Goal: Task Accomplishment & Management: Use online tool/utility

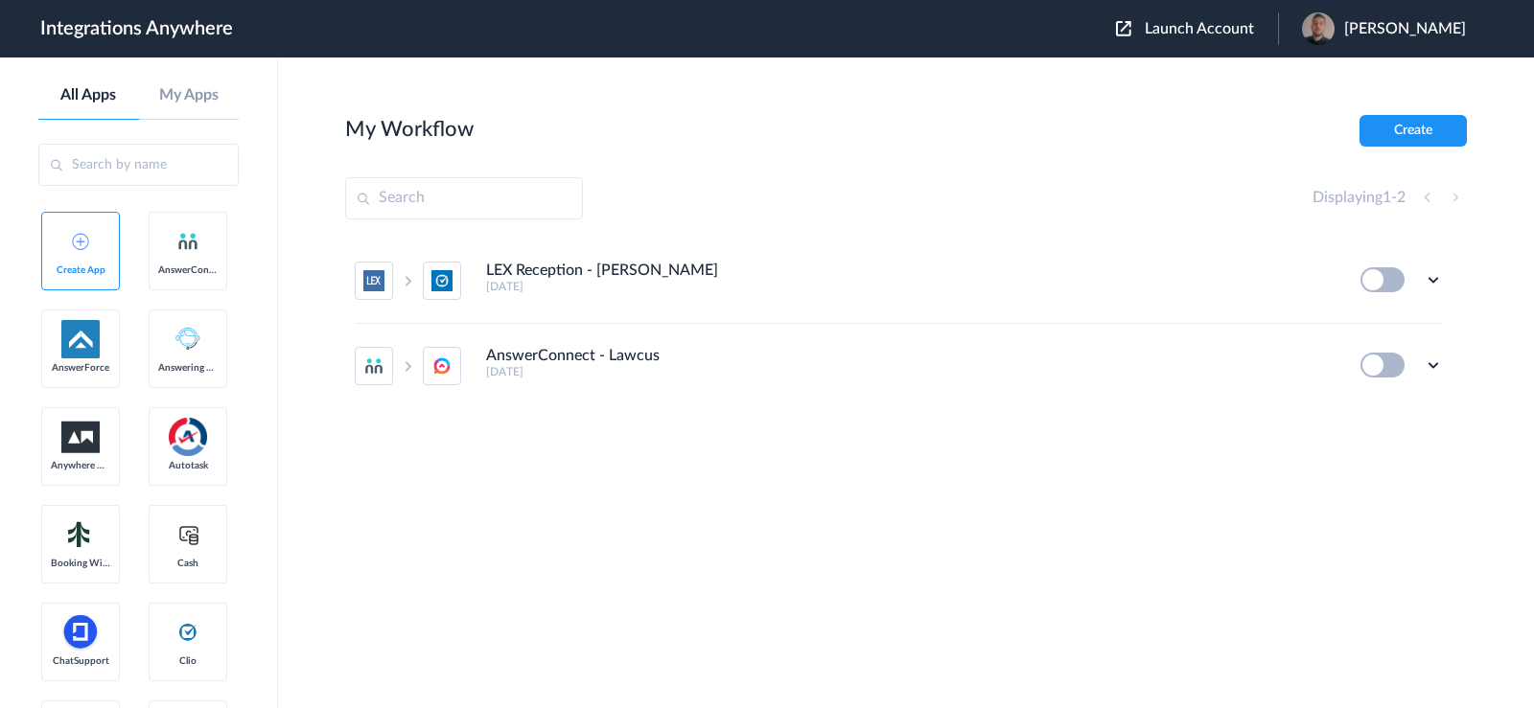
click at [869, 489] on div "LEX Reception - Clio Grow [DATE] Edit Task history Delete AnswerConnect - Lawcu…" at bounding box center [906, 383] width 1122 height 288
click at [910, 453] on div "LEX Reception - Clio Grow [DATE] Edit Task history Delete AnswerConnect - Lawcu…" at bounding box center [906, 383] width 1122 height 288
click at [578, 469] on div "LEX Reception - Clio Grow [DATE] Edit Task history Delete AnswerConnect - Lawcu…" at bounding box center [906, 383] width 1122 height 288
click at [1187, 34] on span "Launch Account" at bounding box center [1199, 28] width 109 height 15
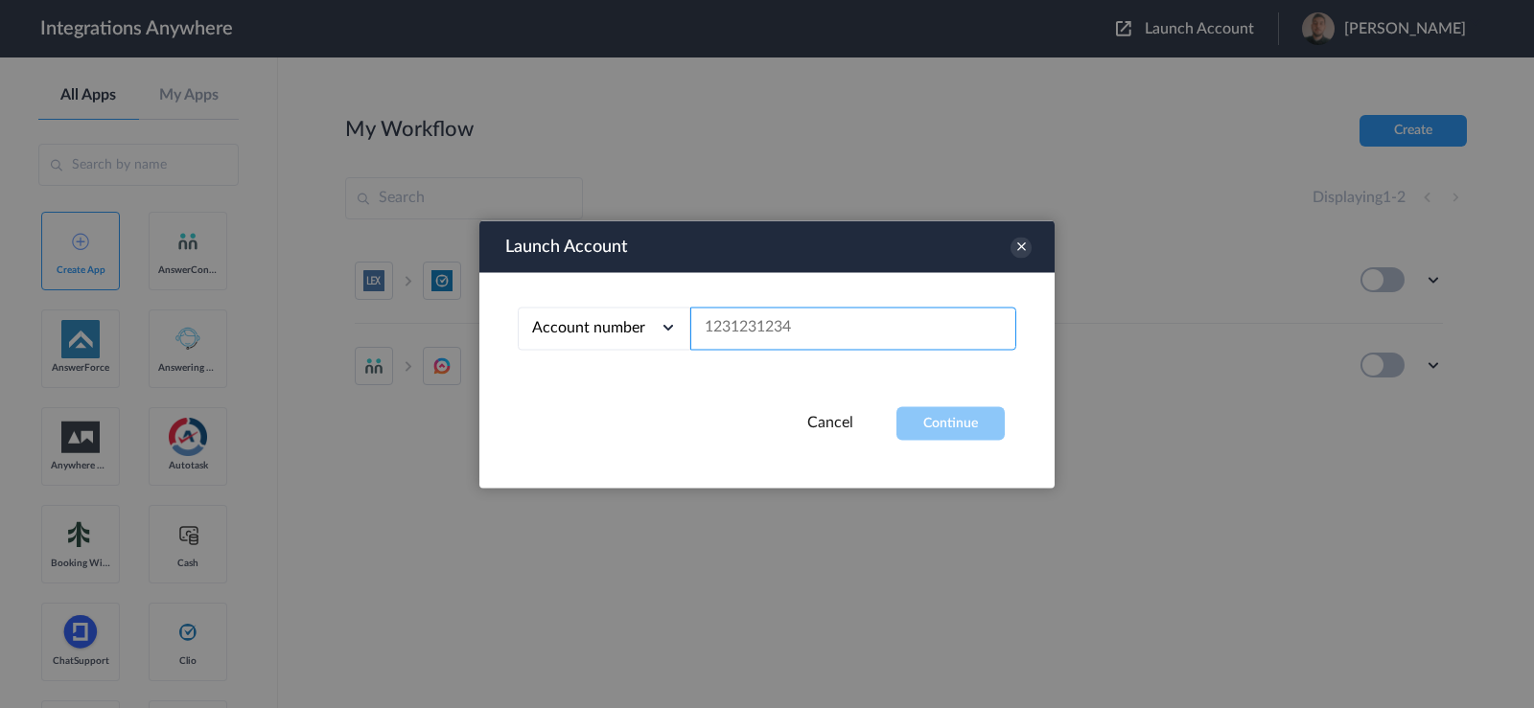
click at [796, 323] on input "text" at bounding box center [853, 328] width 326 height 43
paste input "8667642635"
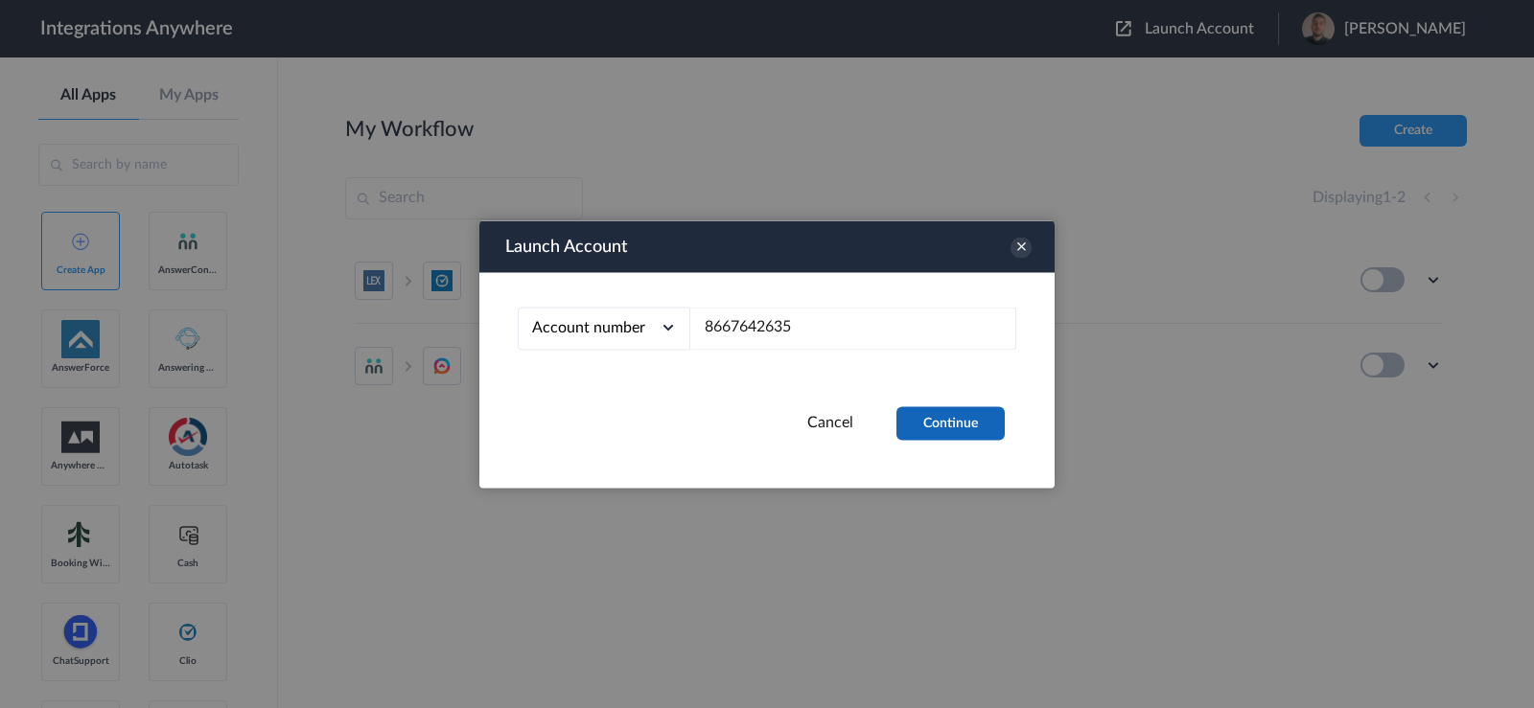
click at [952, 415] on button "Continue" at bounding box center [950, 423] width 108 height 34
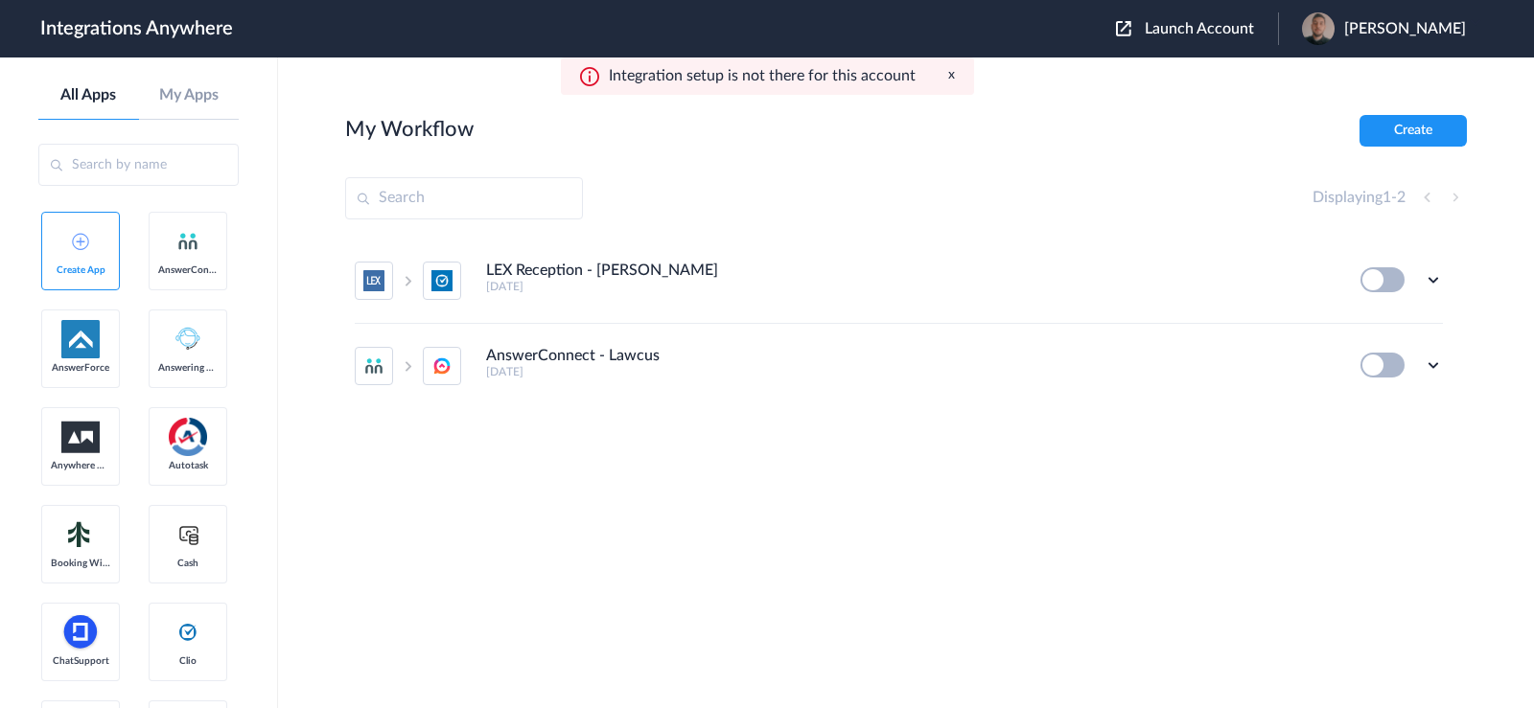
click at [1227, 16] on div "Launch Account [PERSON_NAME] My Account Logout" at bounding box center [1300, 28] width 369 height 33
click at [1213, 28] on span "Launch Account" at bounding box center [1199, 28] width 109 height 15
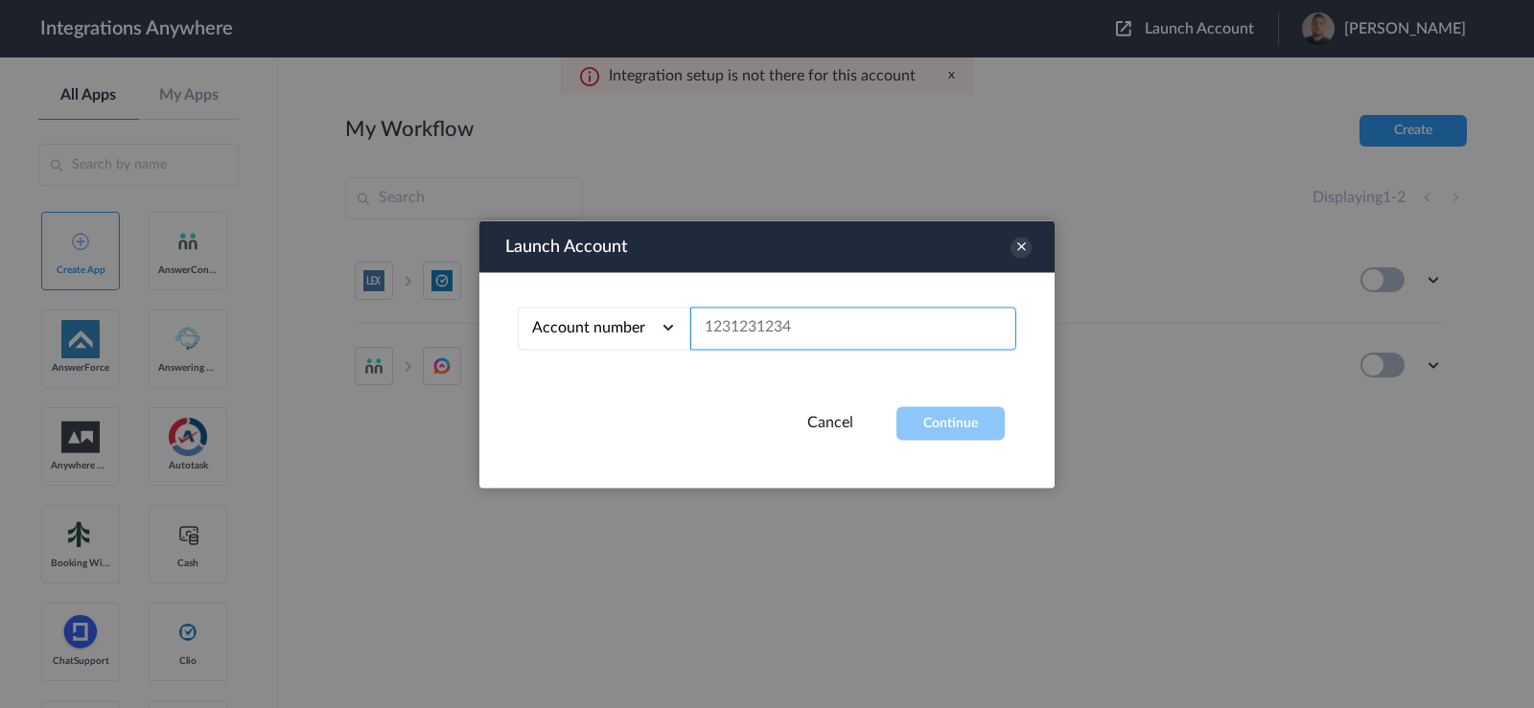
click at [801, 320] on input "text" at bounding box center [853, 328] width 326 height 43
paste input "8668490210"
type input "8668490210"
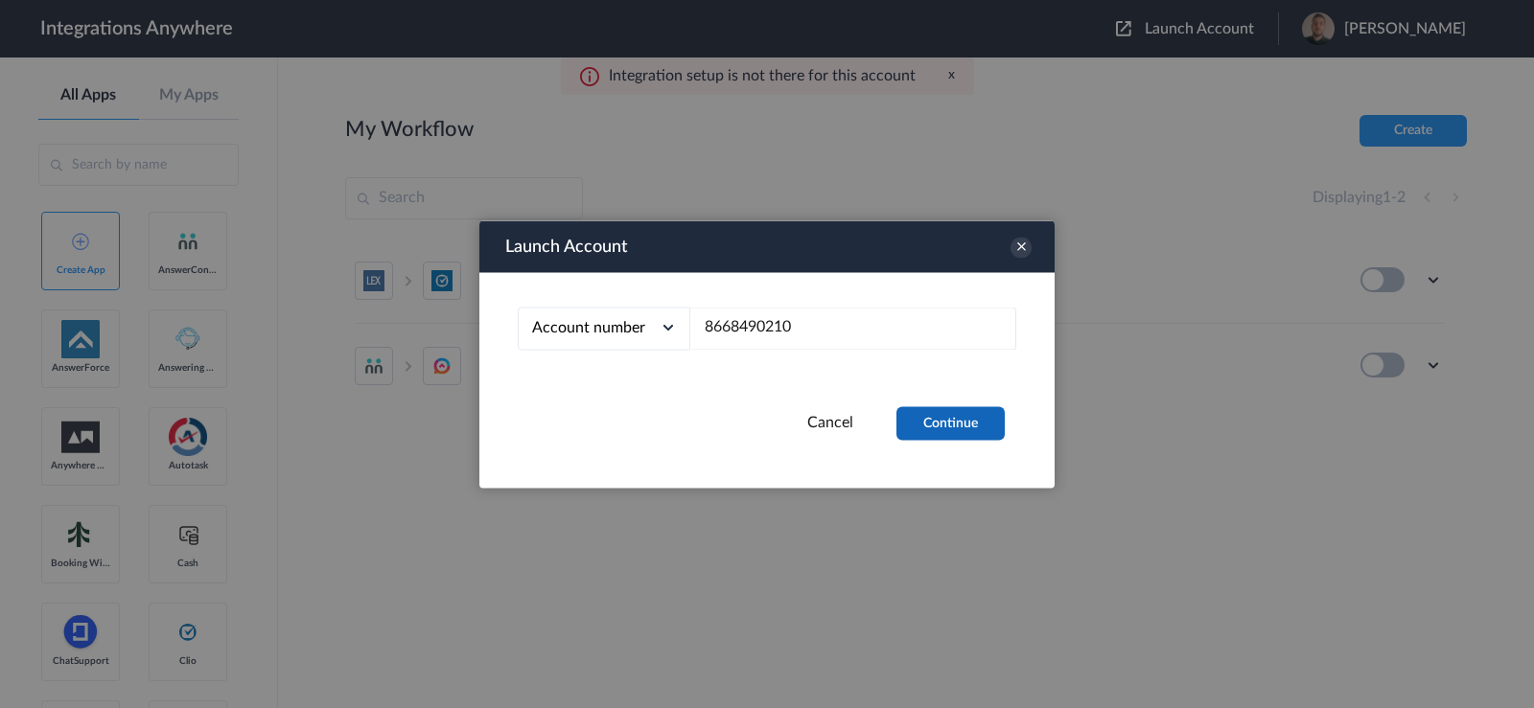
click at [972, 419] on button "Continue" at bounding box center [950, 423] width 108 height 34
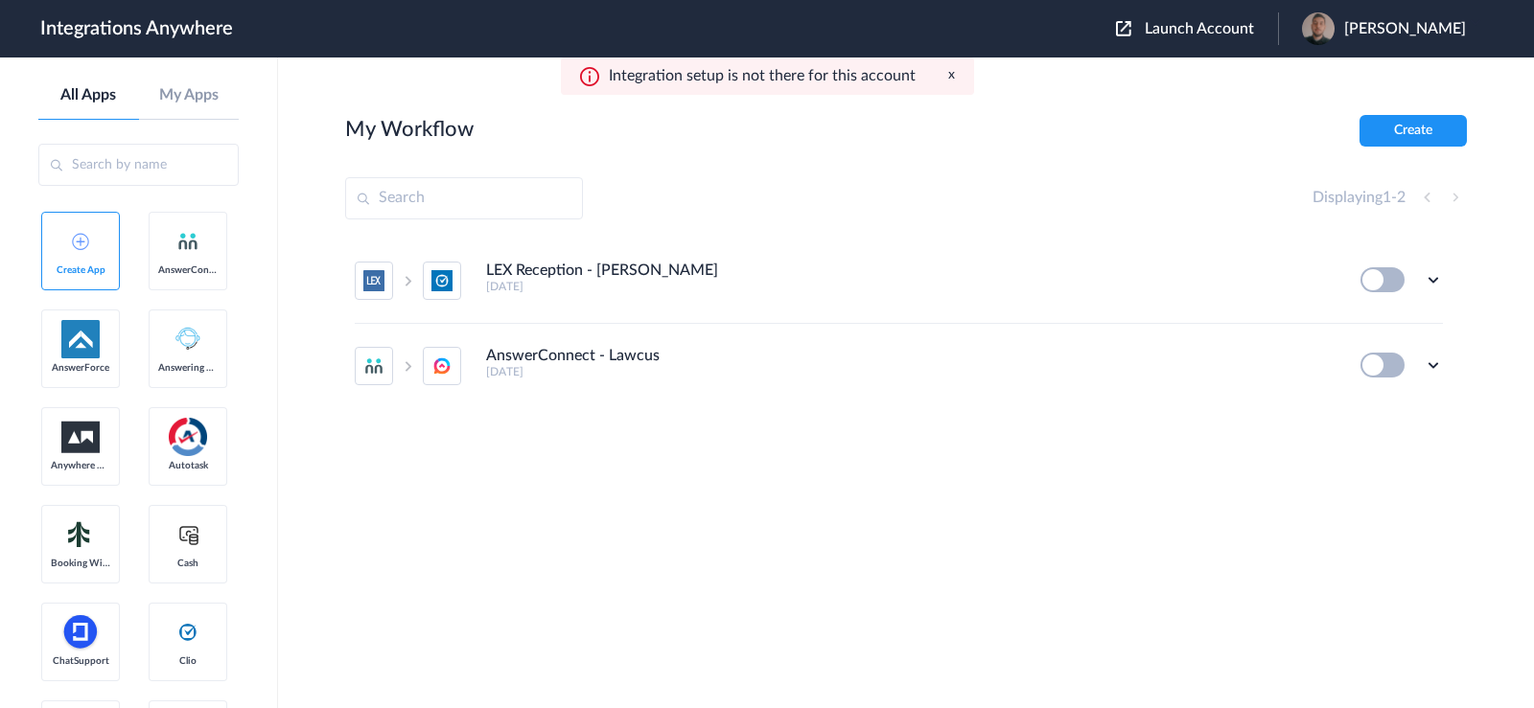
click at [1012, 102] on main "My Workflow Create Displaying 1 - 2 LEX Reception - Clio Grow [DATE] Edit Task …" at bounding box center [906, 383] width 1256 height 651
click at [948, 79] on button "x" at bounding box center [951, 75] width 7 height 16
